Goal: Navigation & Orientation: Find specific page/section

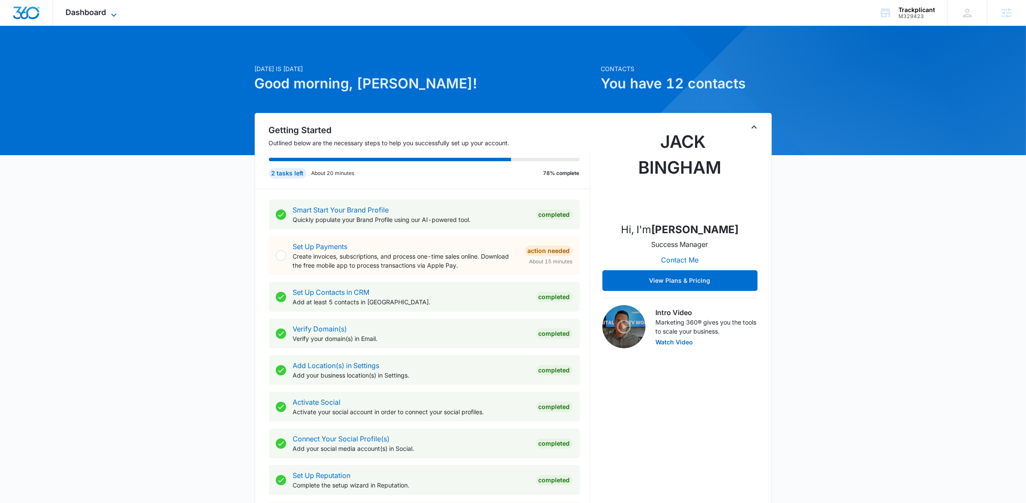
click at [110, 12] on icon at bounding box center [114, 15] width 10 height 10
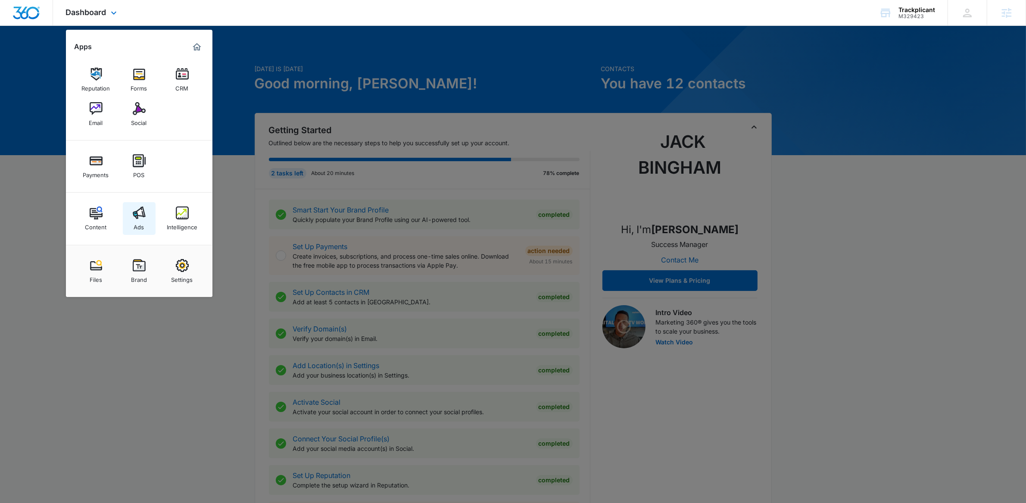
click at [137, 214] on img at bounding box center [139, 212] width 13 height 13
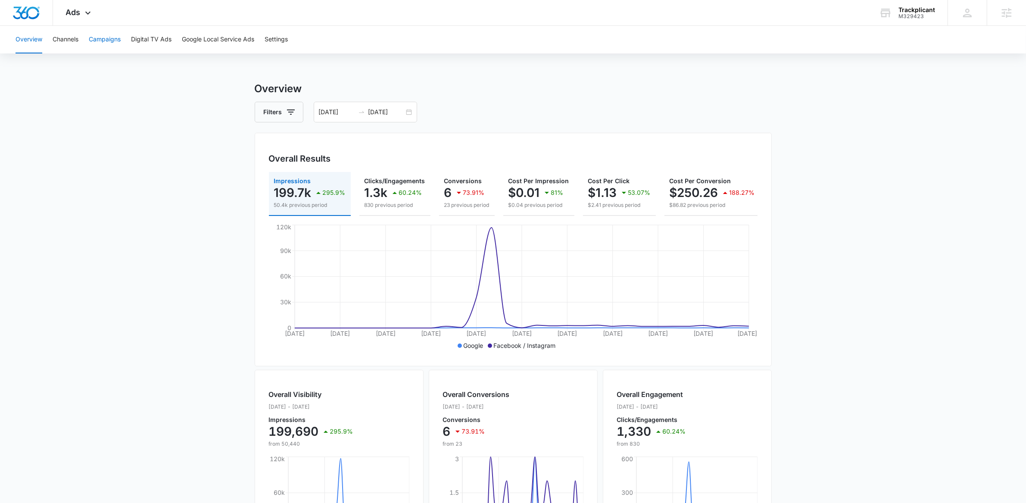
click at [107, 41] on button "Campaigns" at bounding box center [105, 40] width 32 height 28
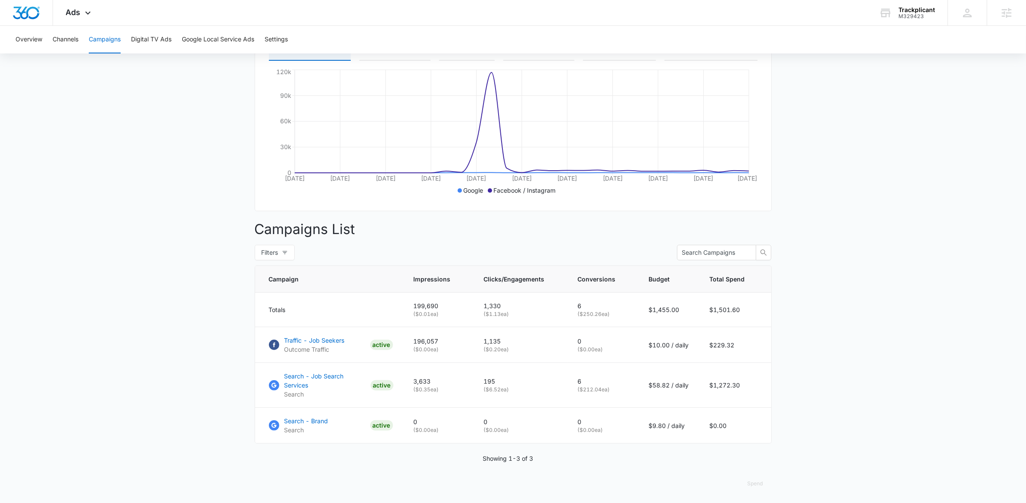
scroll to position [156, 0]
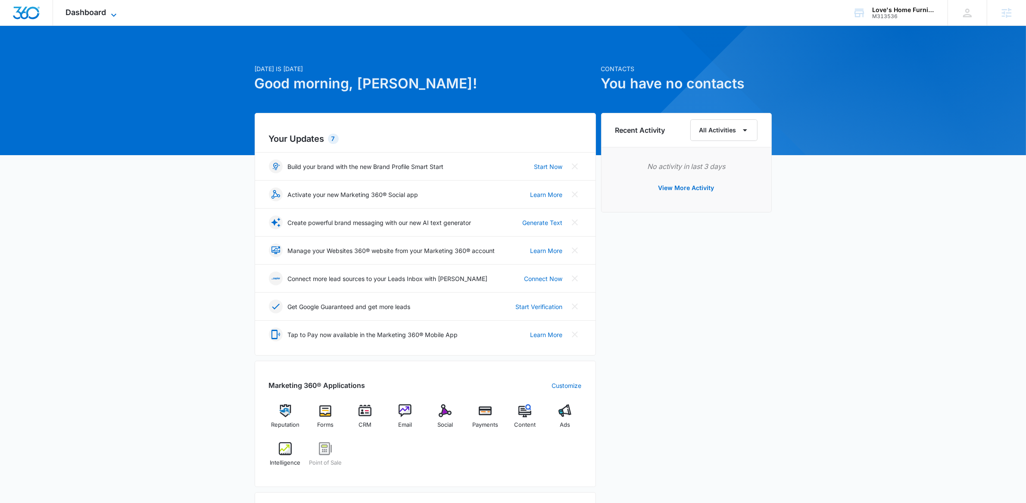
click at [115, 18] on icon at bounding box center [114, 15] width 10 height 10
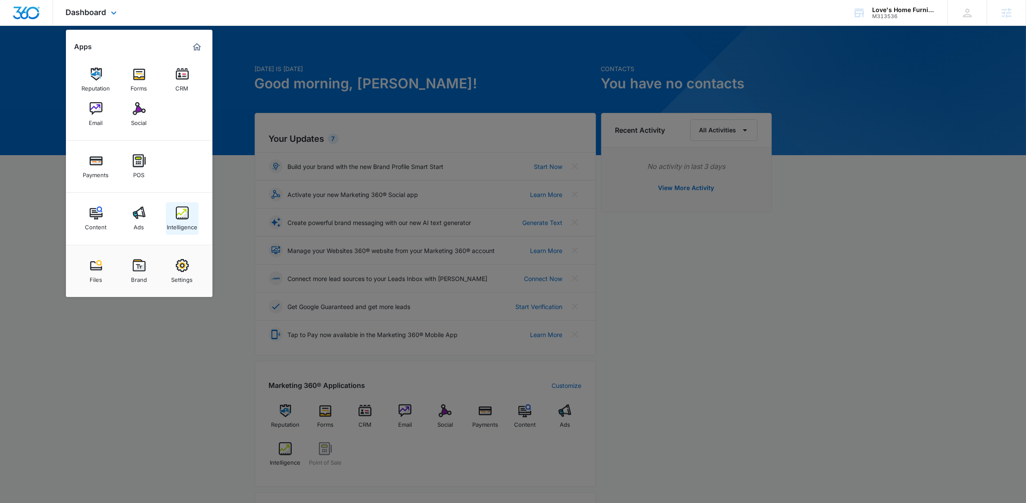
click at [183, 219] on div "Intelligence" at bounding box center [182, 224] width 31 height 11
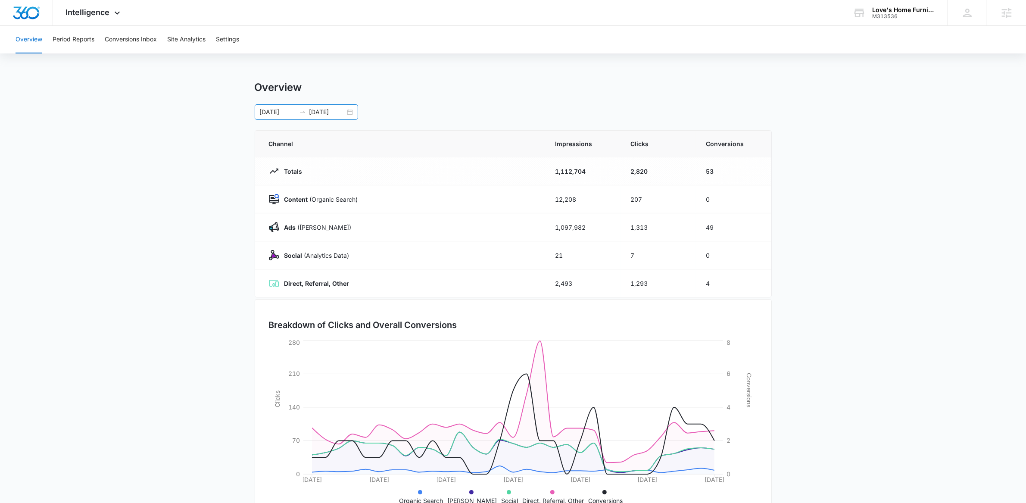
click at [352, 115] on div "04/29/2025 05/29/2025" at bounding box center [306, 112] width 103 height 16
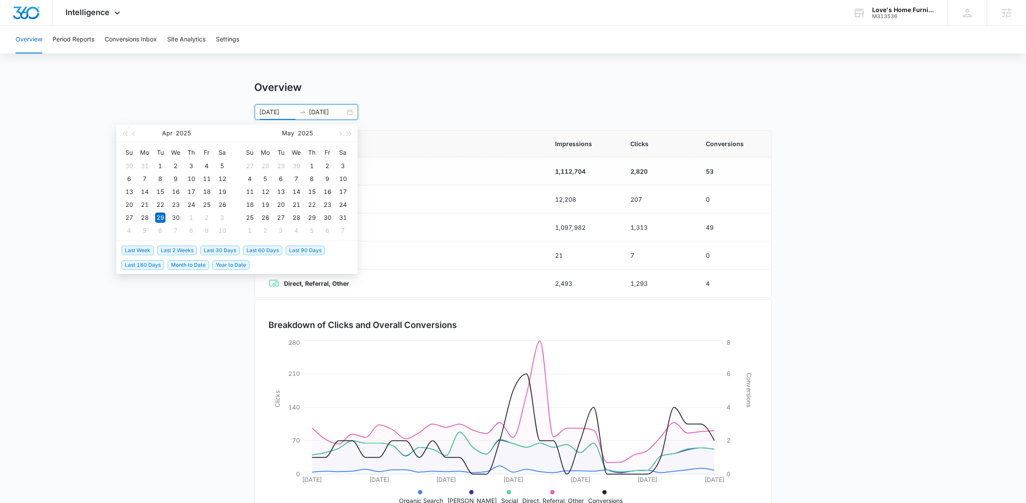
click at [227, 248] on span "Last 30 Days" at bounding box center [219, 250] width 39 height 9
type input "[DATE]"
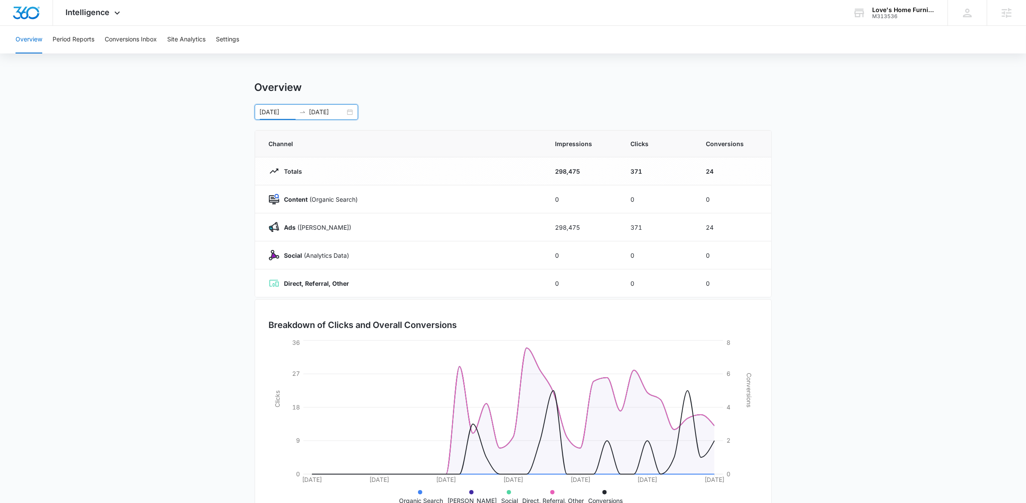
click at [91, 212] on main "Overview 08/16/2025 09/15/2025 Aug 2025 Su Mo Tu We Th Fr Sa 27 28 29 30 31 1 2…" at bounding box center [513, 307] width 1026 height 452
click at [112, 12] on icon at bounding box center [117, 15] width 10 height 10
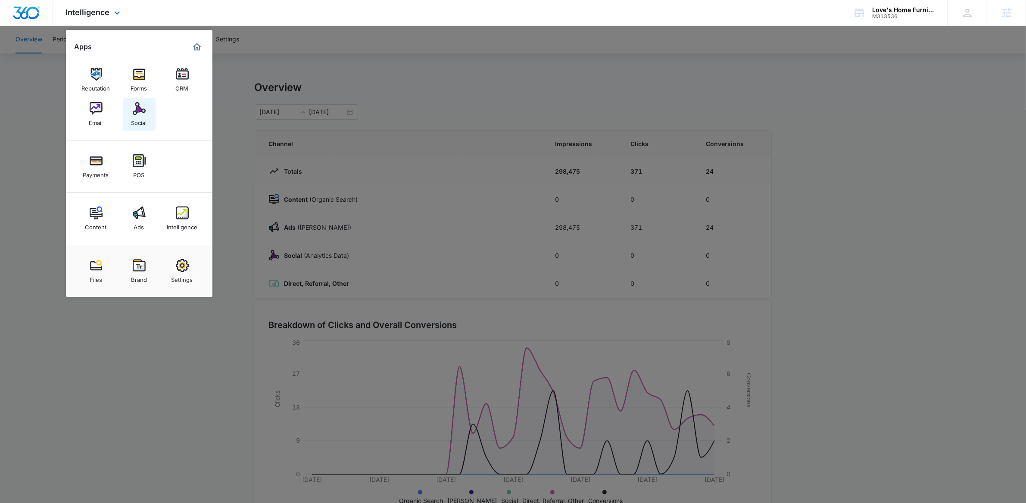
click at [132, 111] on link "Social" at bounding box center [139, 114] width 33 height 33
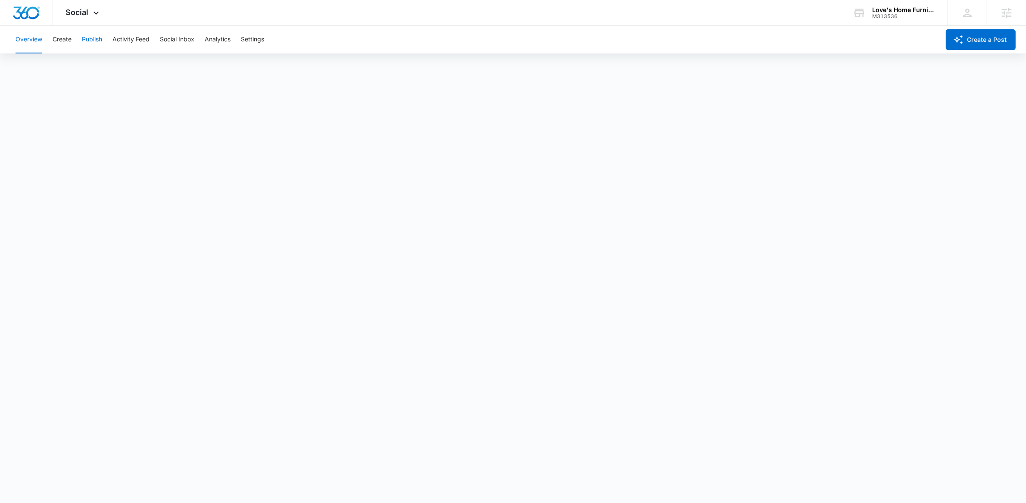
click at [100, 40] on button "Publish" at bounding box center [92, 40] width 20 height 28
click at [427, 28] on div "Overview Create Publish Activity Feed Social Inbox Analytics Settings" at bounding box center [475, 40] width 930 height 28
click at [82, 16] on span "Social" at bounding box center [77, 12] width 23 height 9
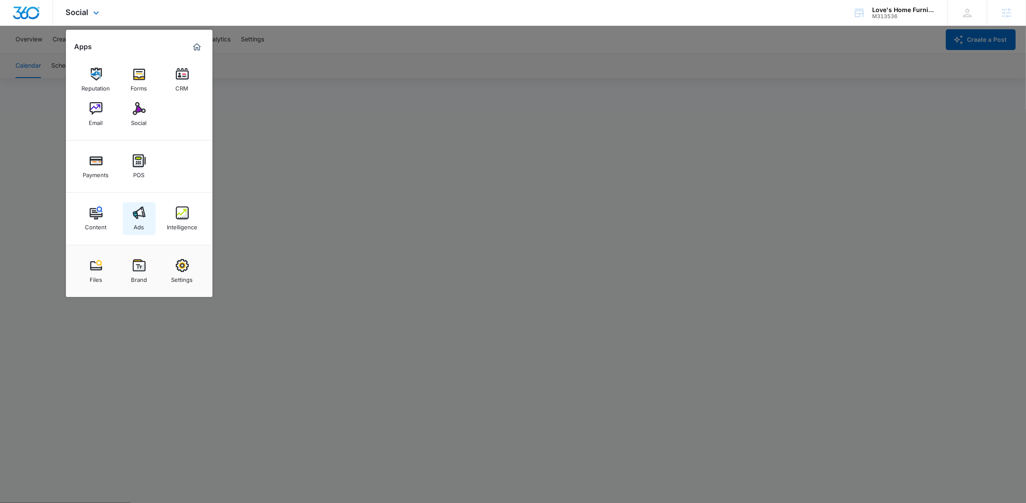
click at [129, 221] on link "Ads" at bounding box center [139, 218] width 33 height 33
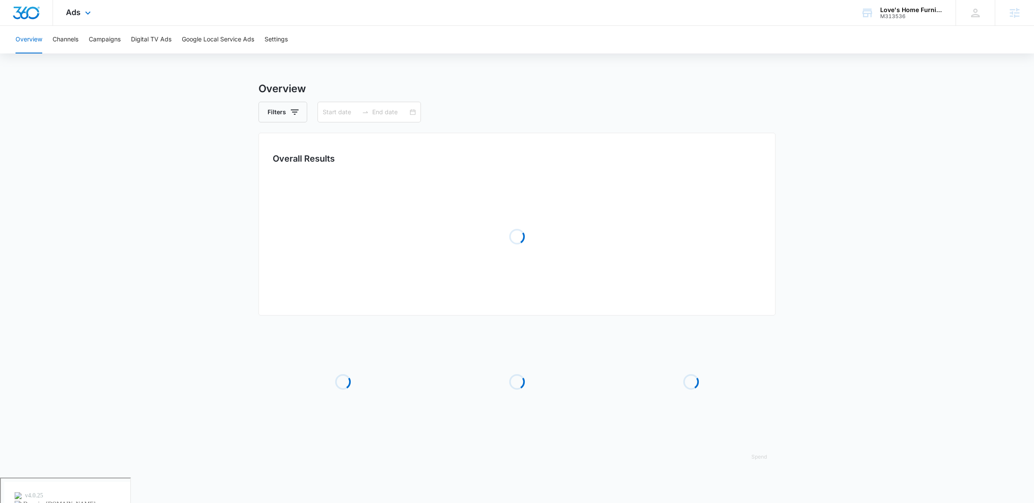
type input "[DATE]"
click at [106, 33] on button "Campaigns" at bounding box center [105, 40] width 32 height 28
